Goal: Task Accomplishment & Management: Manage account settings

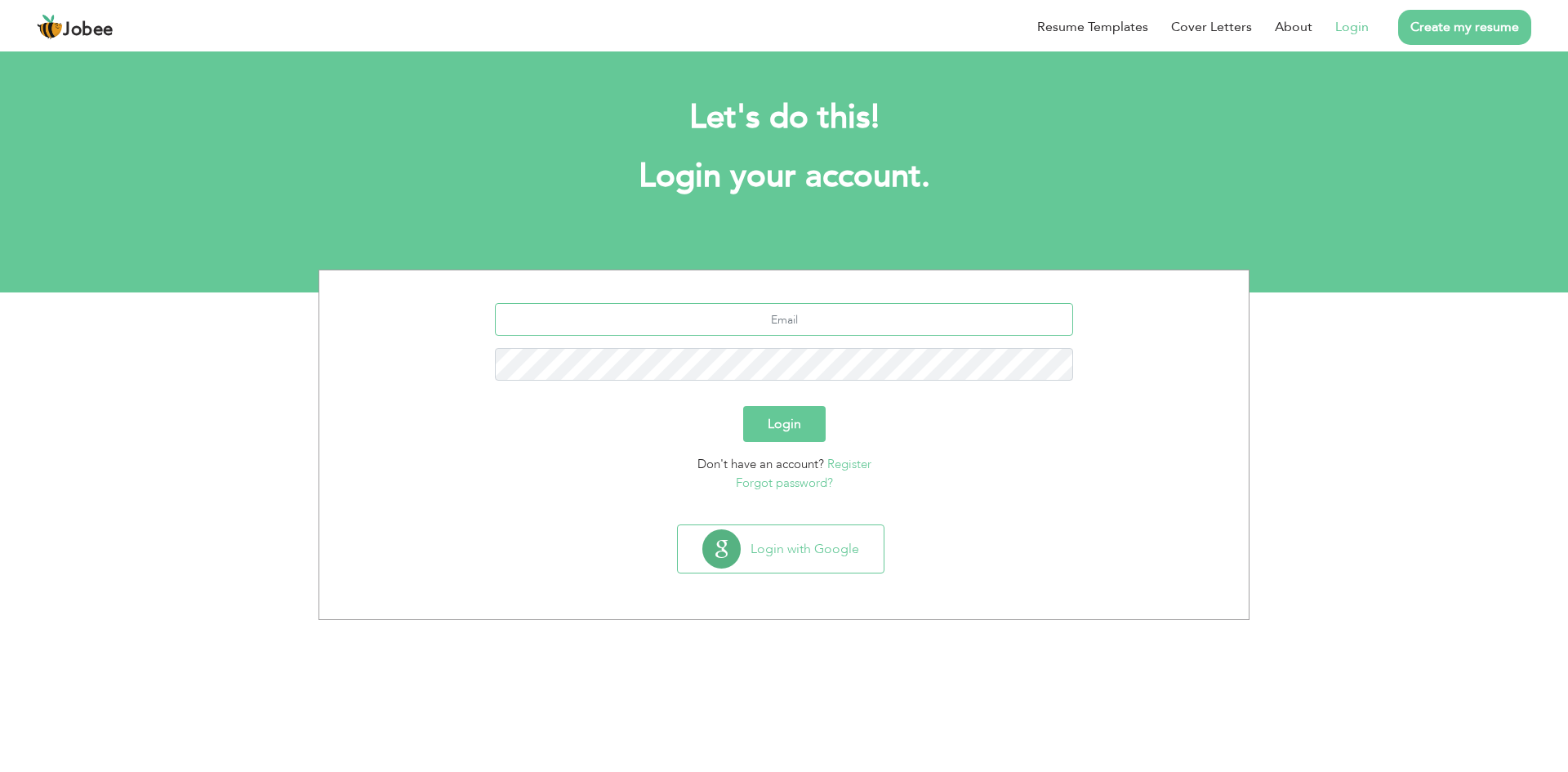
click at [838, 320] on input "text" at bounding box center [785, 319] width 580 height 32
type input "[EMAIL_ADDRESS][DOMAIN_NAME]"
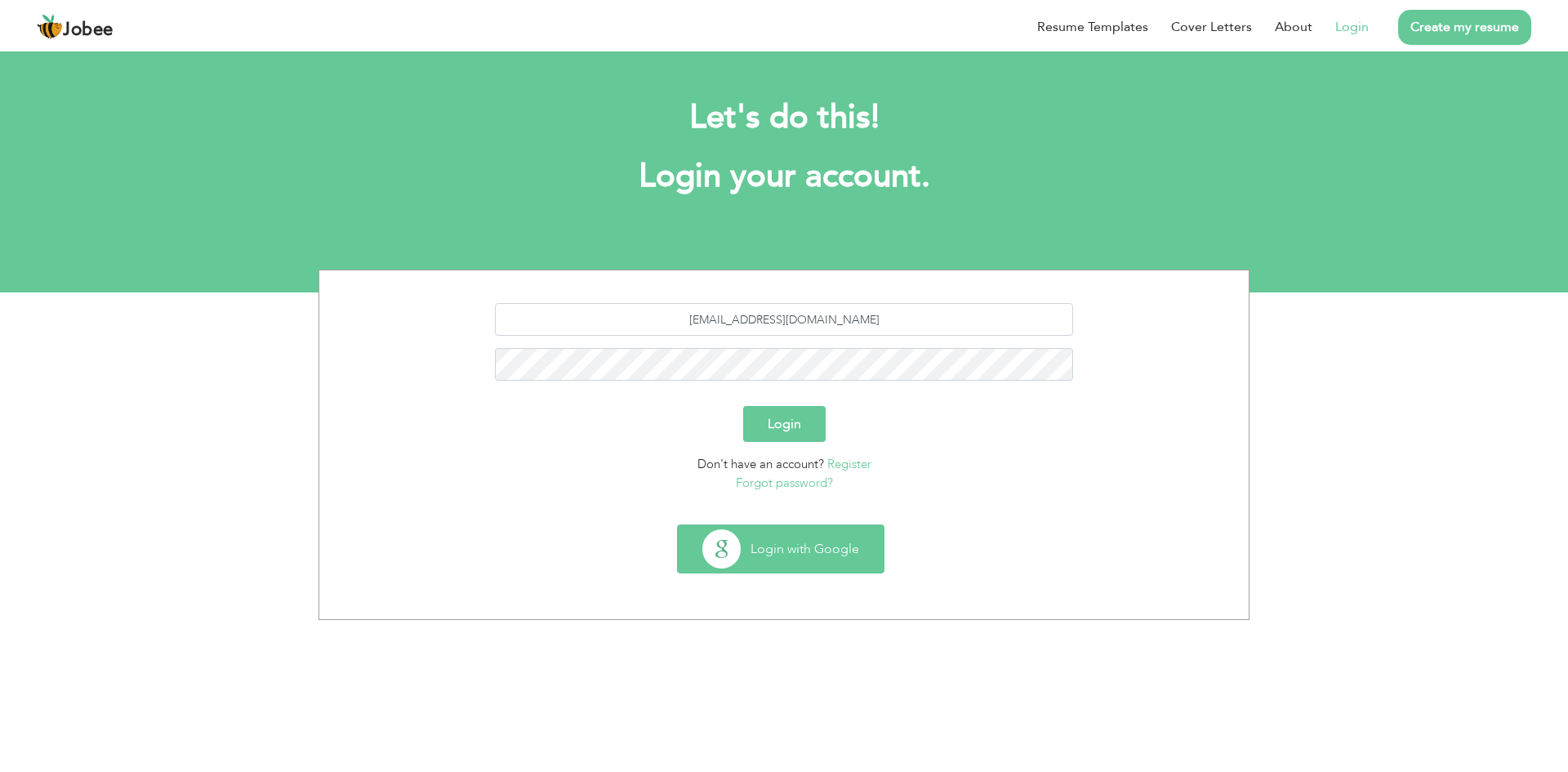
click at [752, 545] on button "Login with Google" at bounding box center [781, 548] width 206 height 47
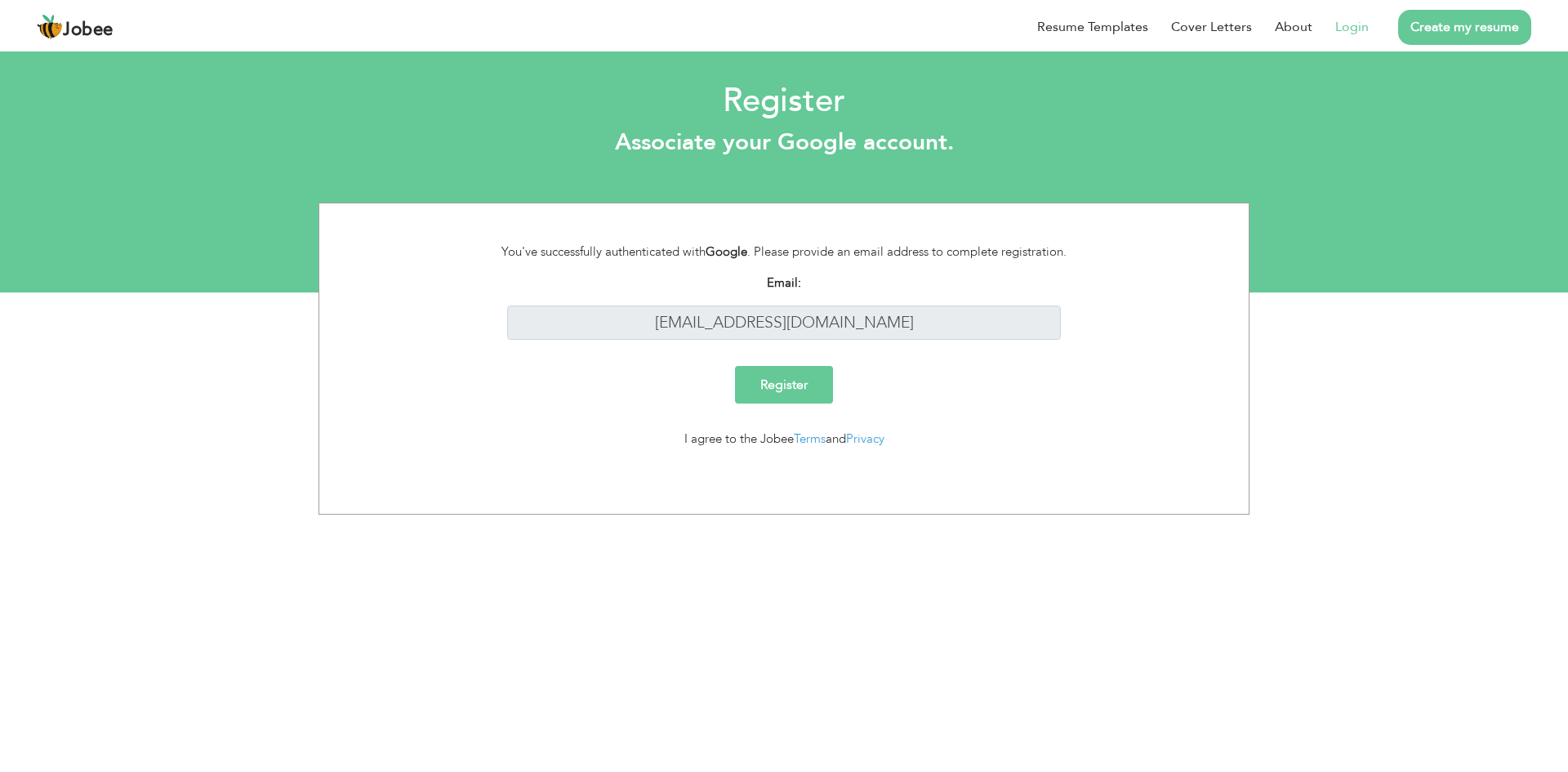
click at [808, 400] on input "Register" at bounding box center [784, 384] width 98 height 37
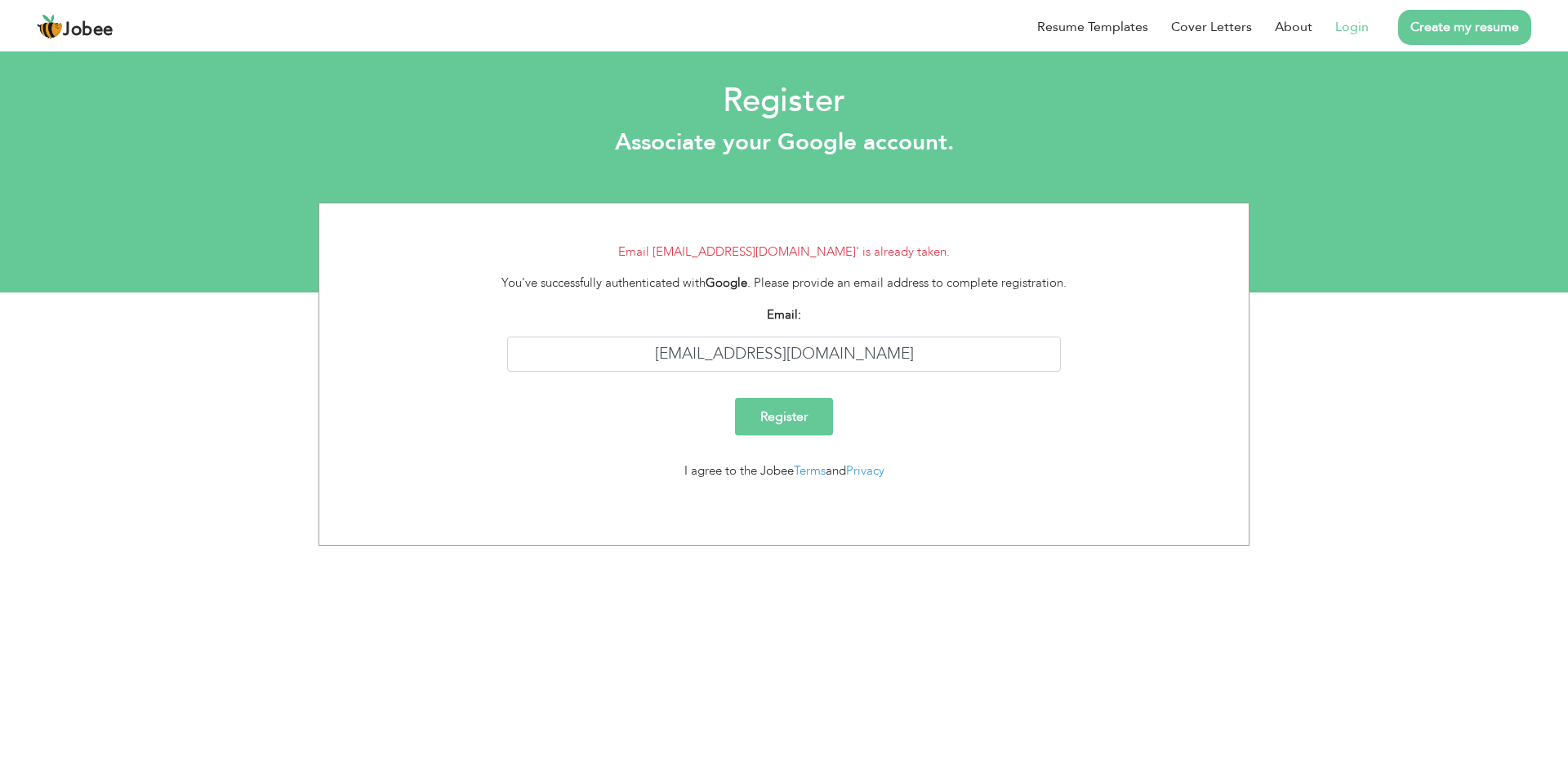
click at [1353, 27] on link "Login" at bounding box center [1352, 27] width 33 height 20
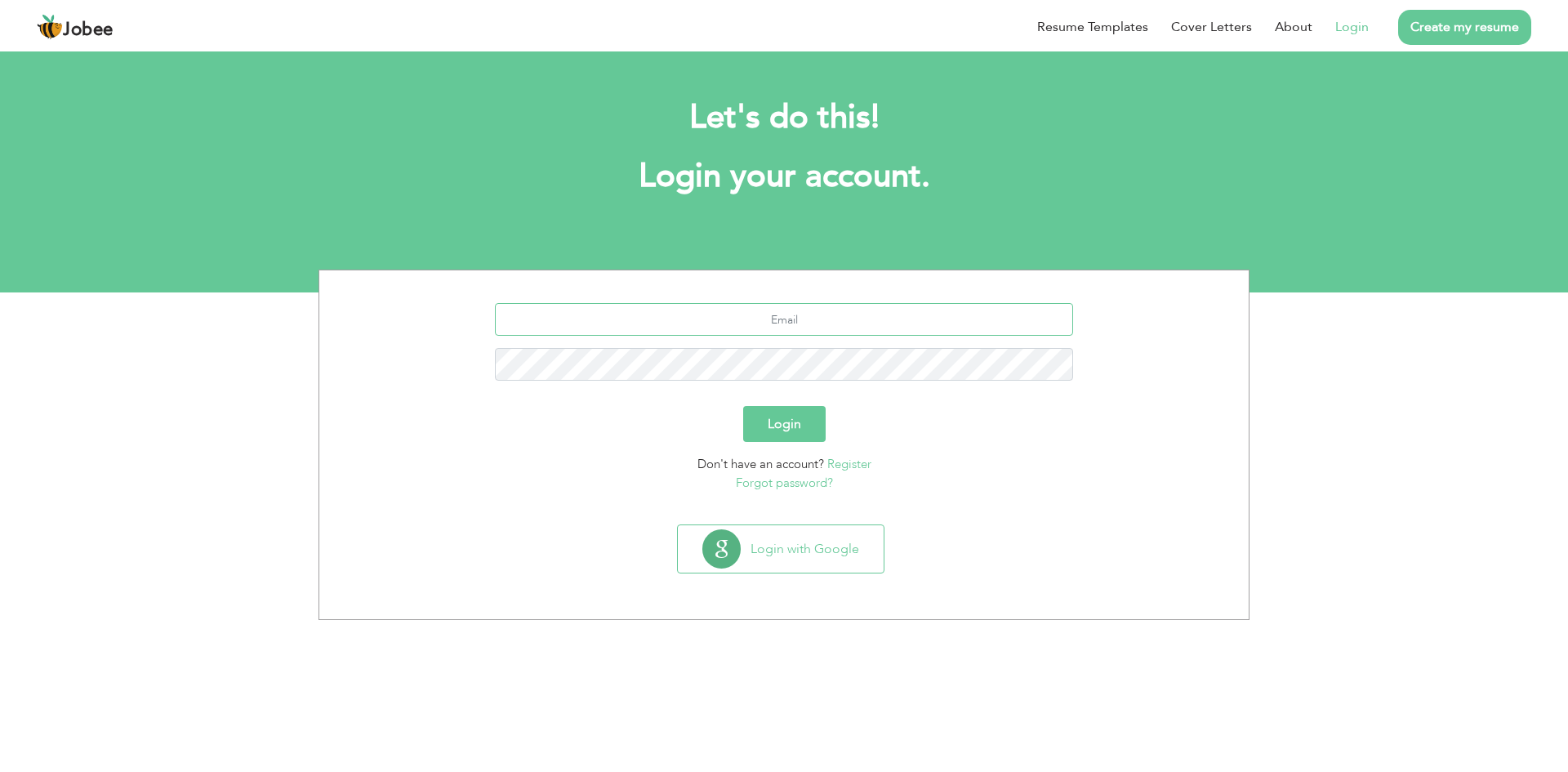
click at [789, 335] on input "text" at bounding box center [785, 319] width 580 height 32
type input "[EMAIL_ADDRESS][DOMAIN_NAME]"
click at [743, 406] on button "Login" at bounding box center [785, 423] width 83 height 36
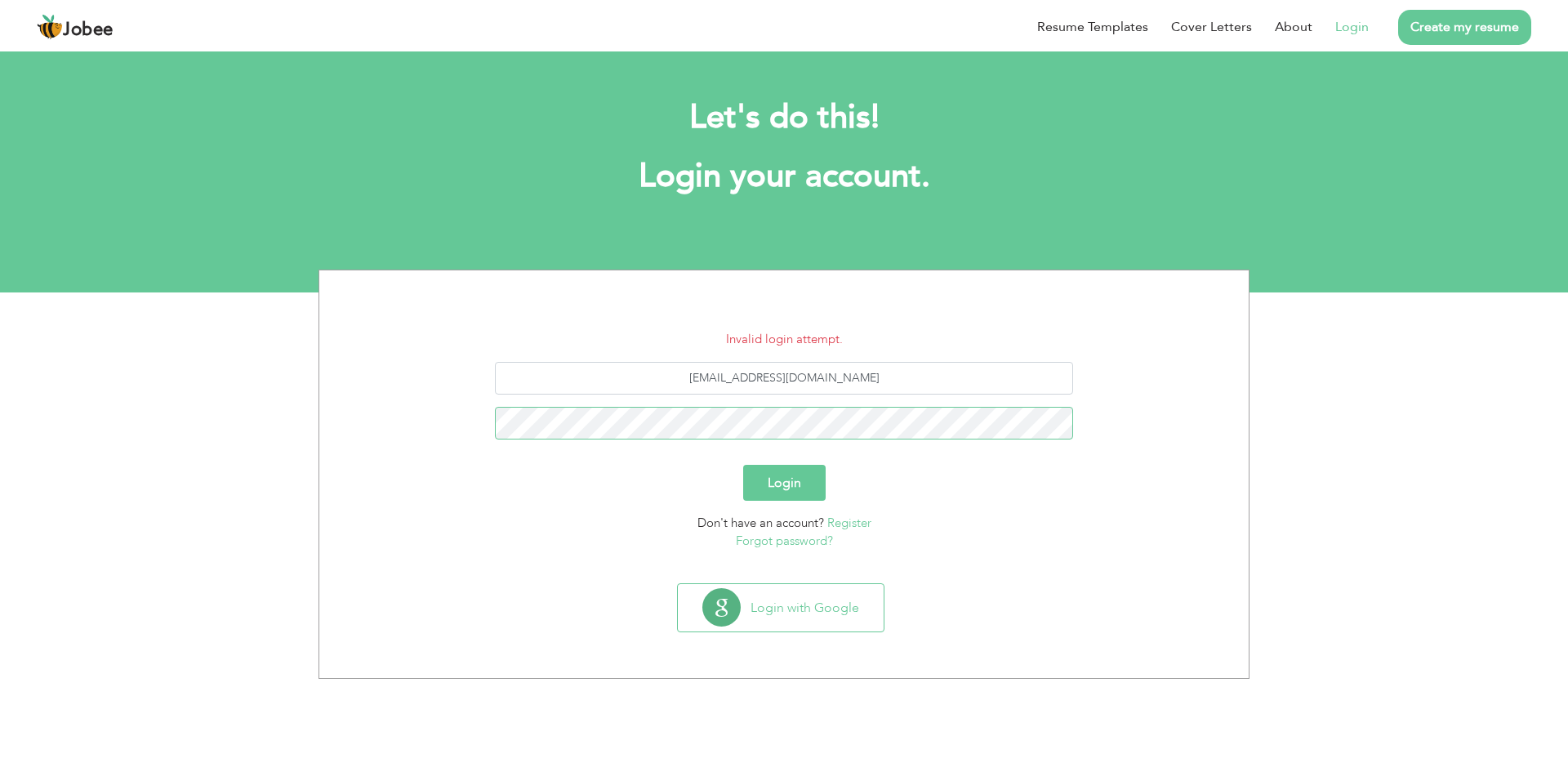
click at [743, 465] on button "Login" at bounding box center [785, 482] width 83 height 36
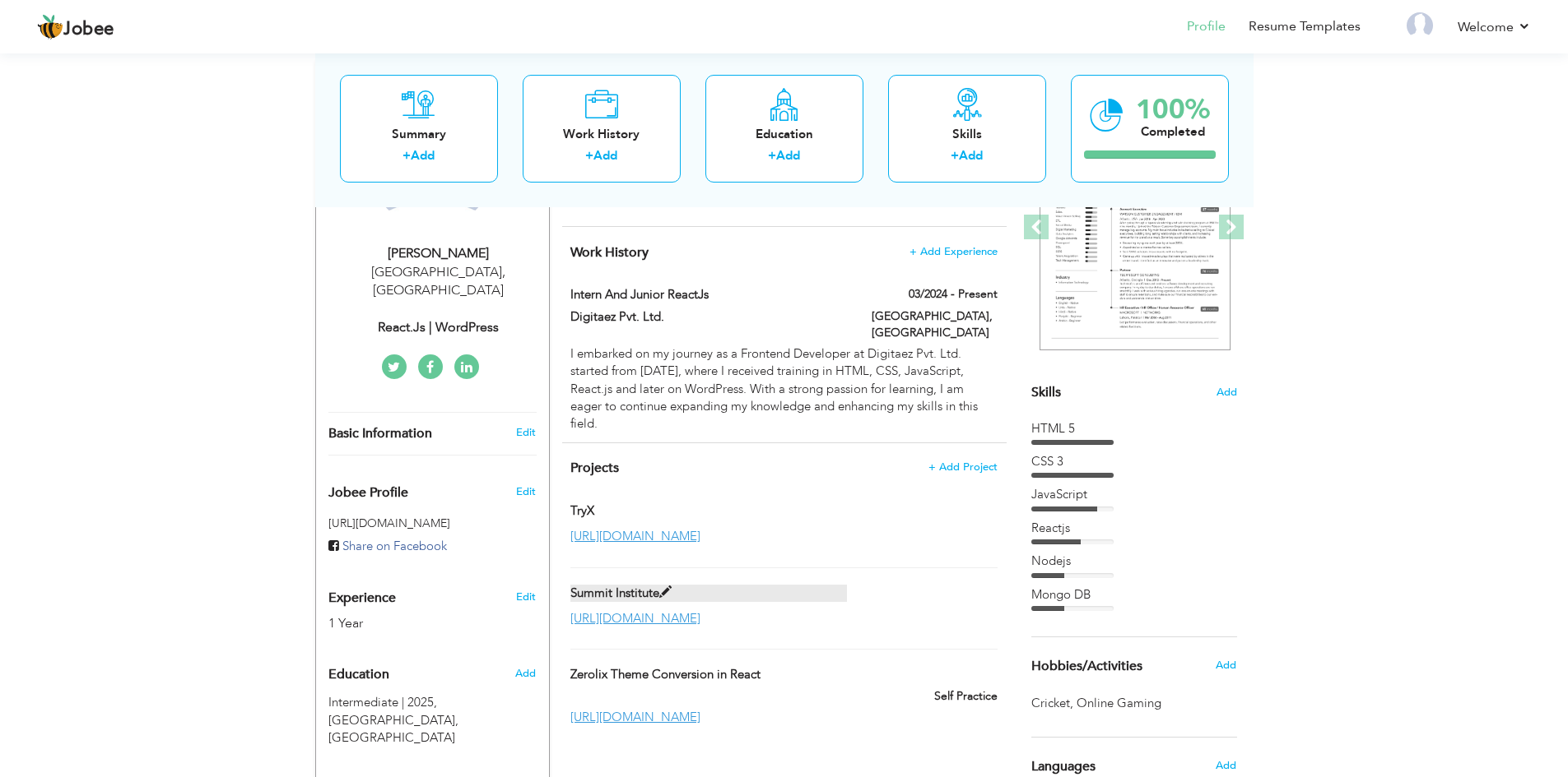
scroll to position [329, 0]
